Goal: Information Seeking & Learning: Check status

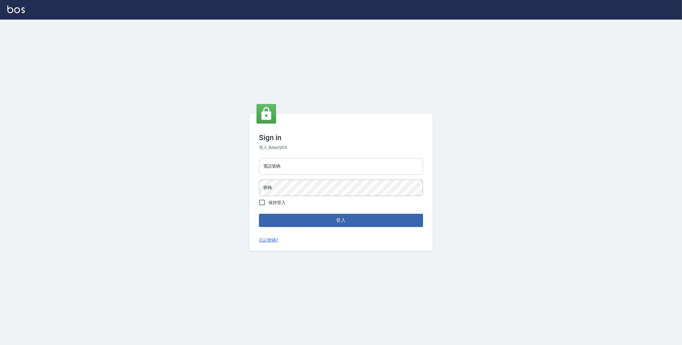
click at [361, 170] on input "電話號碼" at bounding box center [341, 166] width 164 height 17
type input "0977380821"
click at [259, 214] on button "登入" at bounding box center [341, 220] width 164 height 13
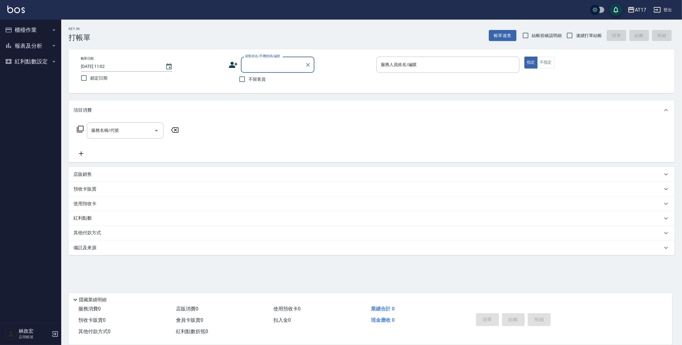
click at [32, 47] on button "報表及分析" at bounding box center [30, 46] width 56 height 16
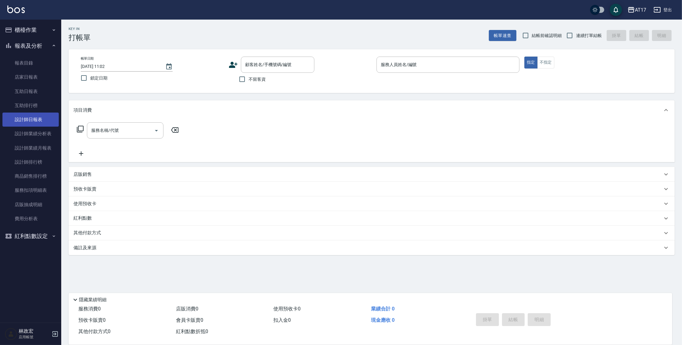
click at [38, 117] on link "設計師日報表" at bounding box center [30, 120] width 56 height 14
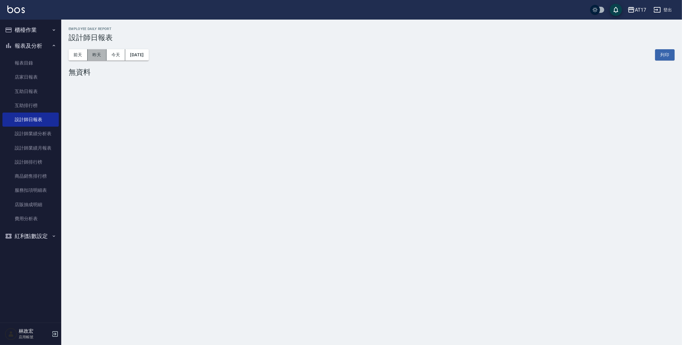
click at [92, 58] on button "昨天" at bounding box center [97, 54] width 19 height 11
